Goal: Find specific page/section: Find specific page/section

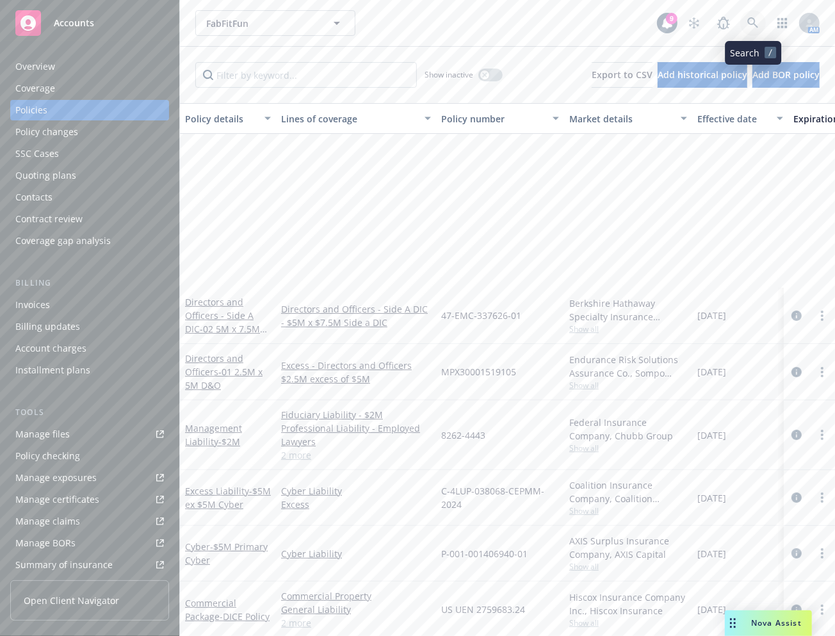
scroll to position [208, 0]
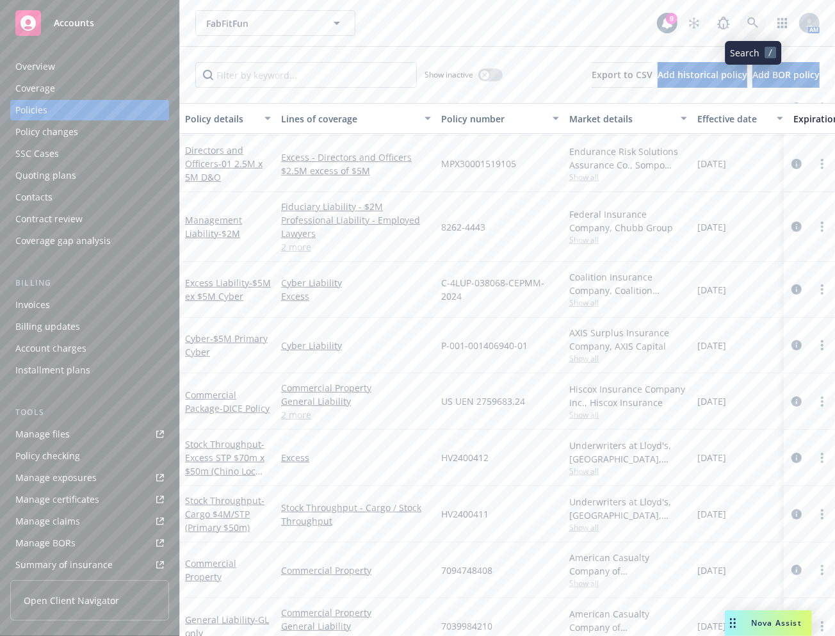
drag, startPoint x: 0, startPoint y: 0, endPoint x: 755, endPoint y: 25, distance: 755.7
click at [755, 25] on icon at bounding box center [753, 22] width 11 height 11
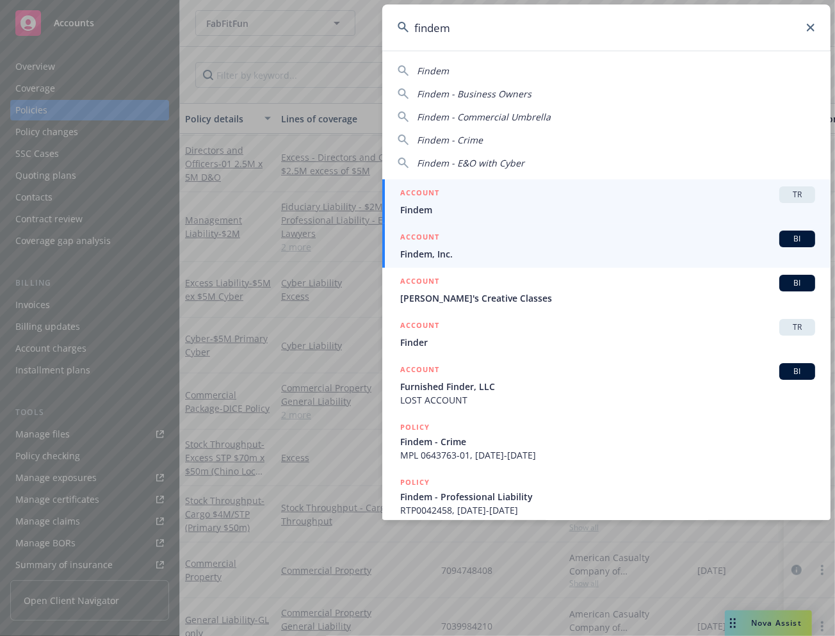
type input "findem"
click at [545, 249] on span "Findem, Inc." at bounding box center [607, 253] width 415 height 13
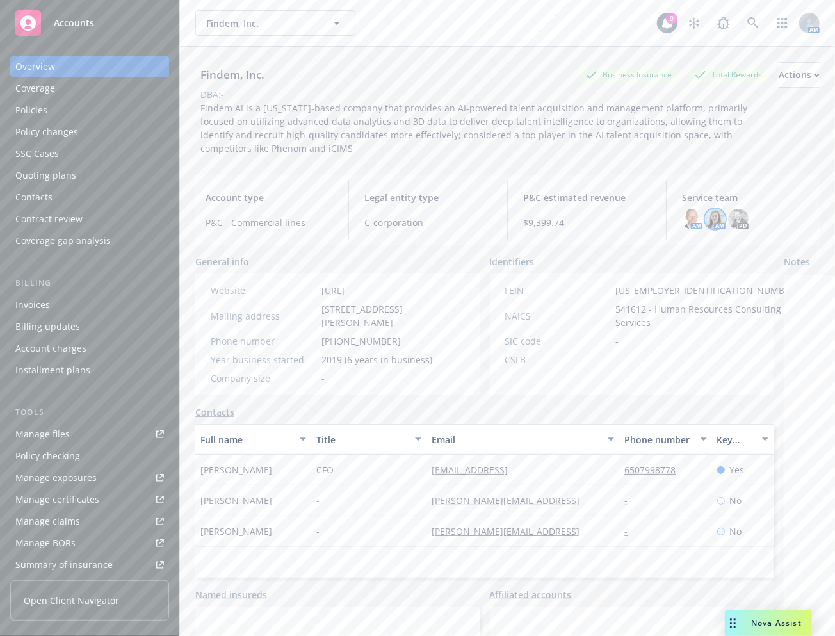
click at [712, 219] on img at bounding box center [715, 219] width 21 height 21
click at [495, 3] on div "Findem, Inc. Findem, Inc. 9 AM" at bounding box center [507, 23] width 655 height 46
